Goal: Use online tool/utility: Utilize a website feature to perform a specific function

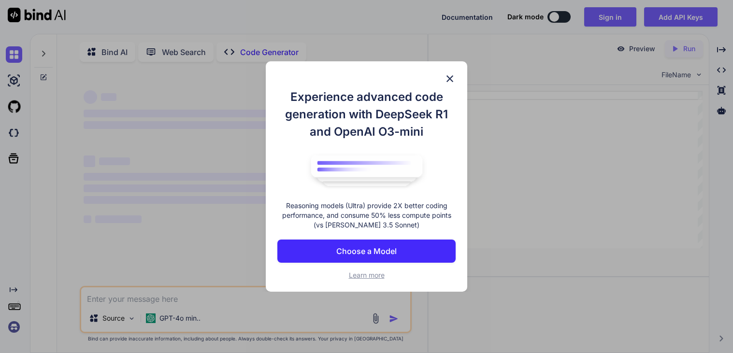
click at [452, 76] on img at bounding box center [450, 79] width 12 height 12
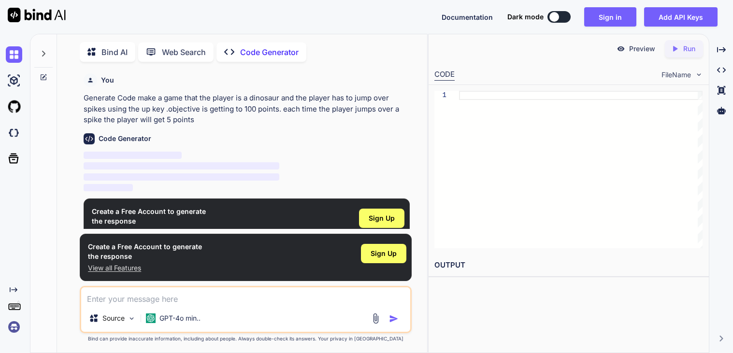
scroll to position [3, 0]
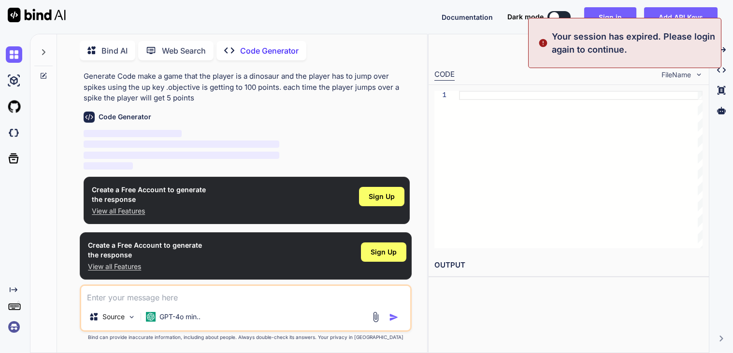
type textarea "x"
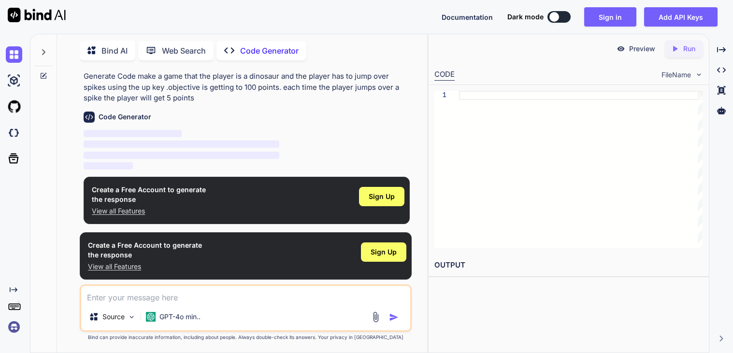
click at [461, 145] on div at bounding box center [581, 170] width 244 height 158
click at [174, 304] on div "Source GPT-4o min.." at bounding box center [246, 308] width 332 height 47
click at [174, 298] on textarea at bounding box center [245, 294] width 329 height 17
paste textarea "make a game that the player is a dinosaur and the player has to jump over spike…"
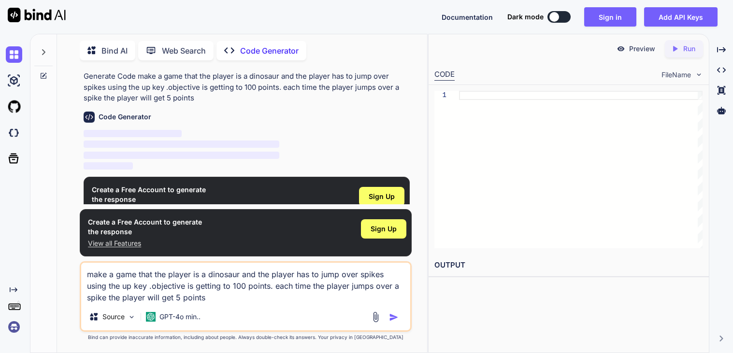
type textarea "make a game that the player is a dinosaur and the player has to jump over spike…"
click at [389, 313] on img "button" at bounding box center [394, 318] width 10 height 10
click at [391, 317] on img "button" at bounding box center [394, 318] width 10 height 10
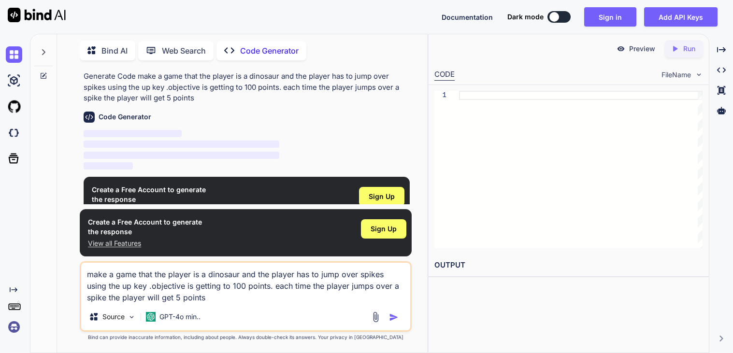
click at [391, 317] on img "button" at bounding box center [394, 318] width 10 height 10
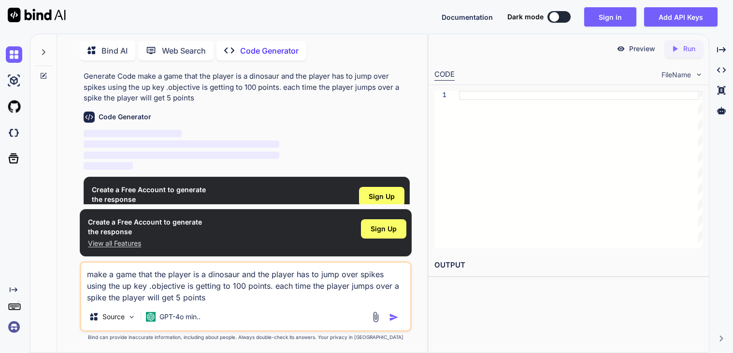
click at [391, 317] on img "button" at bounding box center [394, 318] width 10 height 10
click at [168, 138] on p "‌" at bounding box center [247, 134] width 326 height 11
click at [663, 81] on div "CODE FileName" at bounding box center [569, 73] width 280 height 21
click at [692, 52] on p "Run" at bounding box center [689, 49] width 12 height 10
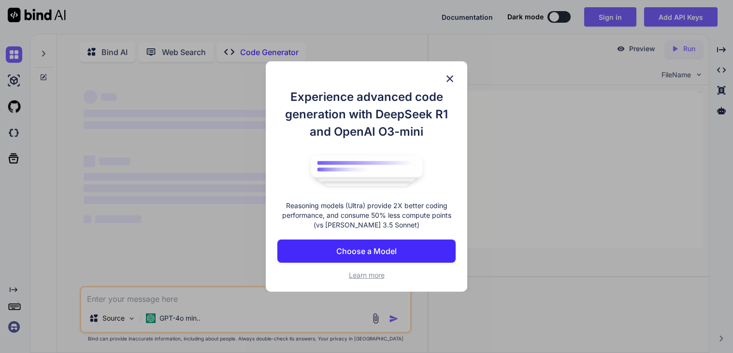
type textarea "x"
click at [449, 82] on img at bounding box center [450, 79] width 12 height 12
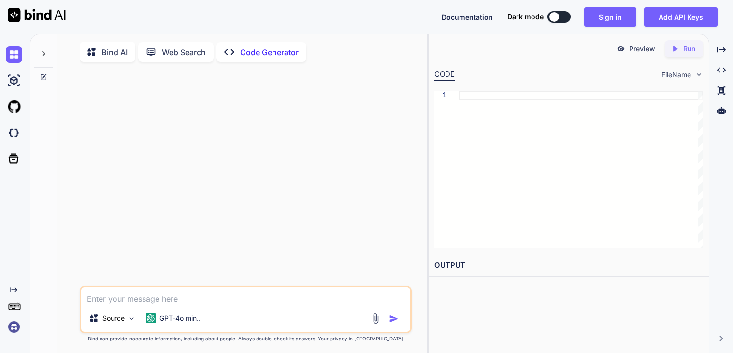
click at [520, 107] on div at bounding box center [581, 170] width 244 height 158
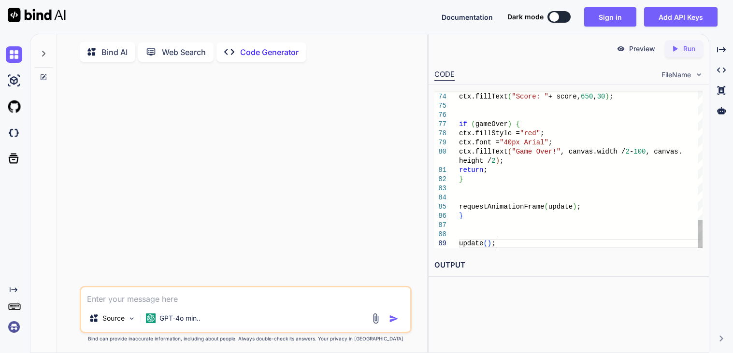
type textarea "requestAnimationFrame(update); } update();"
click at [679, 54] on div "Created with Pixso. Run" at bounding box center [684, 48] width 38 height 17
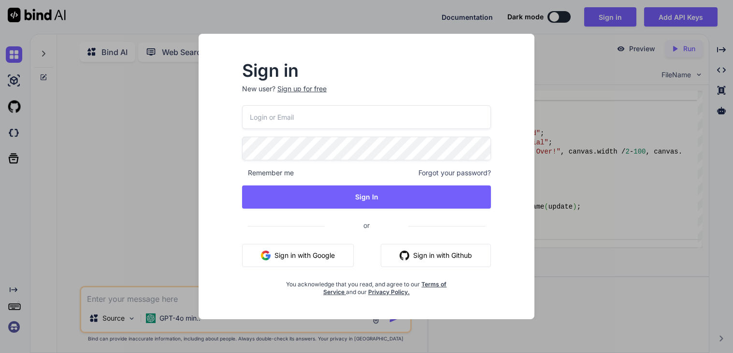
click at [323, 125] on input "email" at bounding box center [366, 117] width 249 height 24
type input "[EMAIL_ADDRESS][PERSON_NAME][DOMAIN_NAME]"
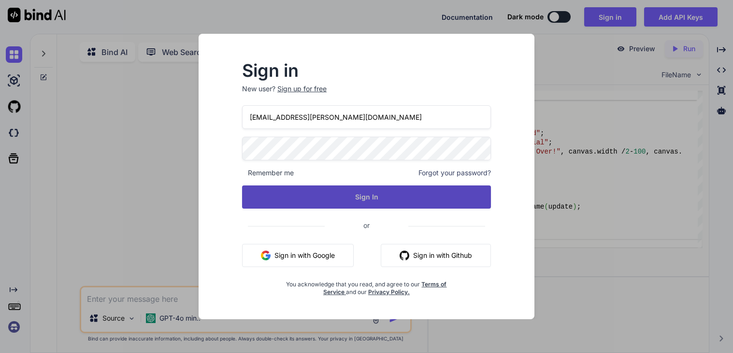
click at [365, 203] on button "Sign In" at bounding box center [366, 197] width 249 height 23
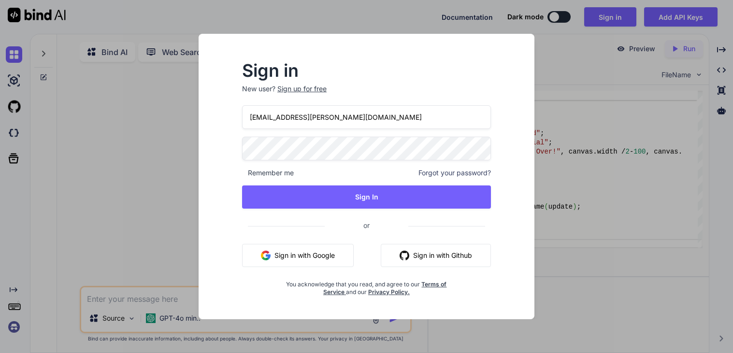
click at [322, 258] on button "Sign in with Google" at bounding box center [298, 255] width 112 height 23
click at [597, 55] on div "Sign in New user? Sign up for free [EMAIL_ADDRESS][PERSON_NAME][DOMAIN_NAME] Re…" at bounding box center [366, 176] width 733 height 353
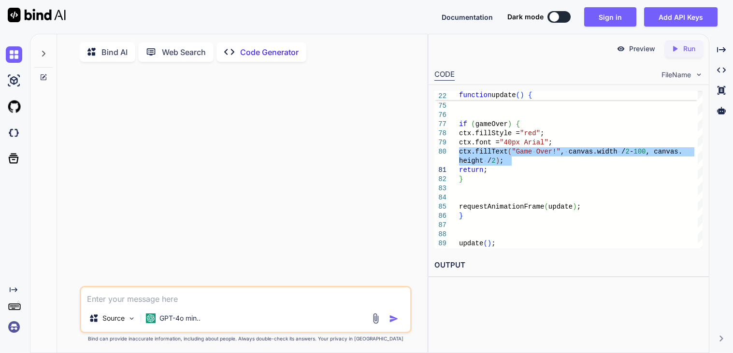
click at [387, 124] on div at bounding box center [247, 178] width 330 height 217
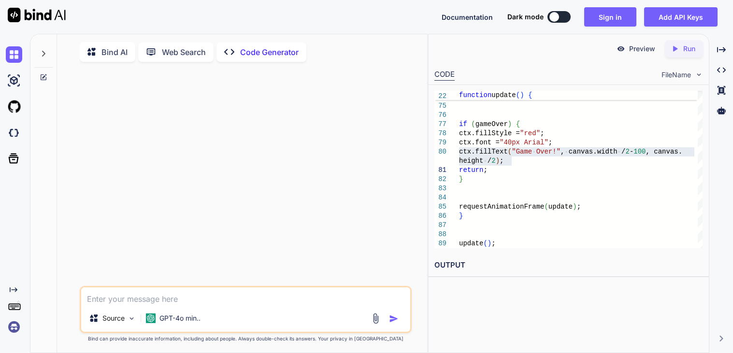
click at [668, 48] on div "Created with Pixso. Run" at bounding box center [684, 48] width 38 height 17
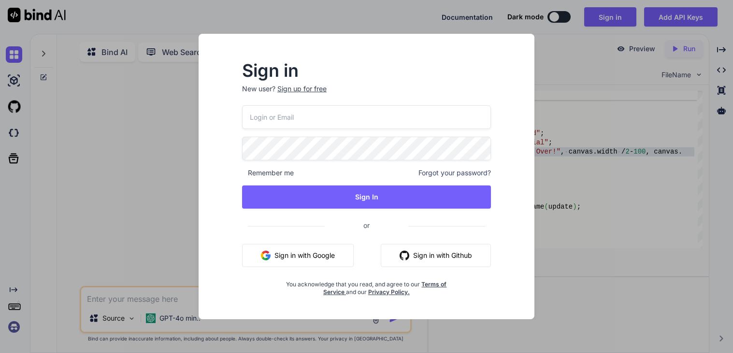
click at [628, 135] on div "Sign in New user? Sign up for free Remember me Forgot your password? Sign In or…" at bounding box center [366, 176] width 733 height 353
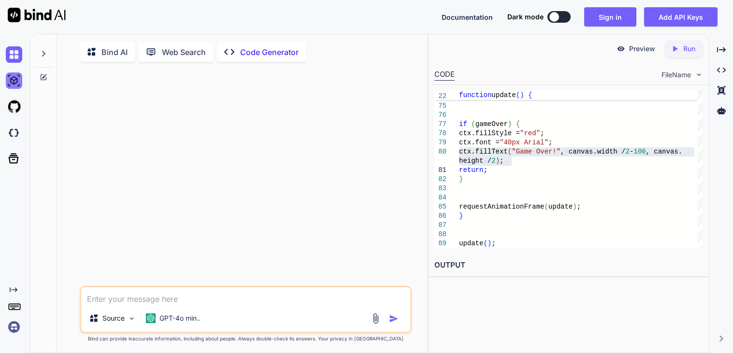
click at [14, 77] on img at bounding box center [14, 80] width 16 height 16
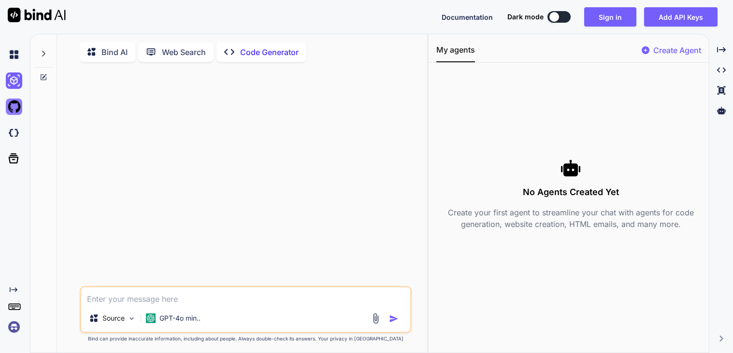
click at [14, 105] on img at bounding box center [14, 107] width 16 height 16
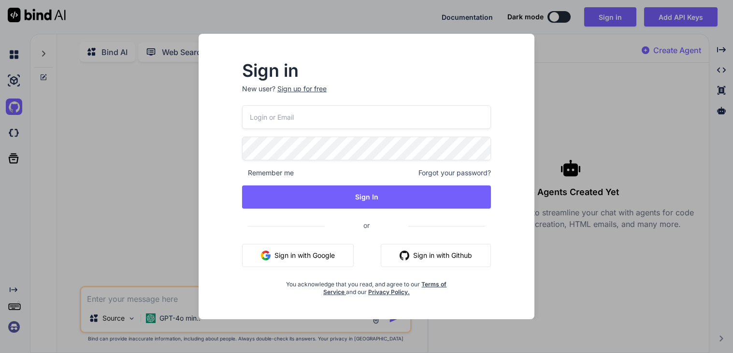
click at [102, 123] on div "Sign in New user? Sign up for free Remember me Forgot your password? Sign In or…" at bounding box center [366, 176] width 733 height 353
